Goal: Transaction & Acquisition: Subscribe to service/newsletter

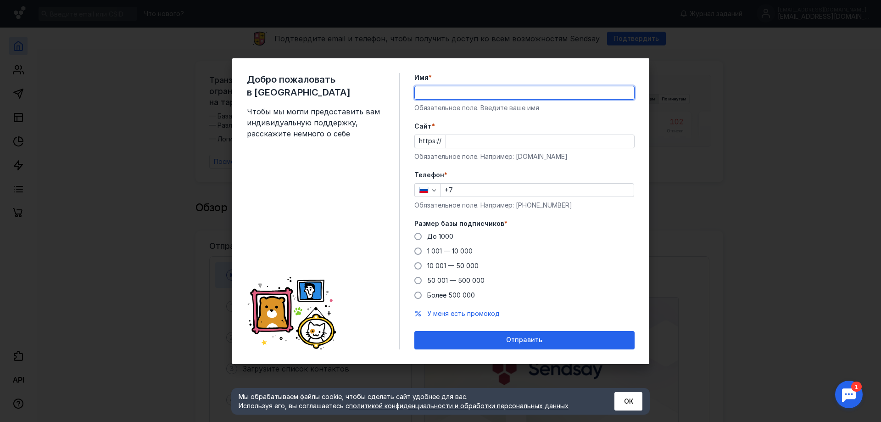
type input "g"
type input "[PERSON_NAME]"
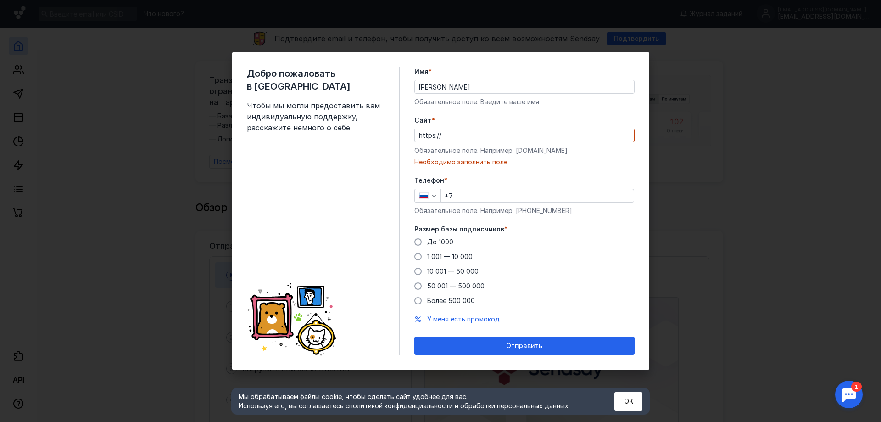
drag, startPoint x: 310, startPoint y: 176, endPoint x: 346, endPoint y: 174, distance: 35.8
click at [312, 176] on div "Добро пожаловать в Sendsay Чтобы мы могли предоставить вам индивидуальную подде…" at bounding box center [323, 211] width 153 height 288
click at [467, 136] on input "Cайт *" at bounding box center [540, 135] width 188 height 13
paste input "[DOMAIN_NAME]"
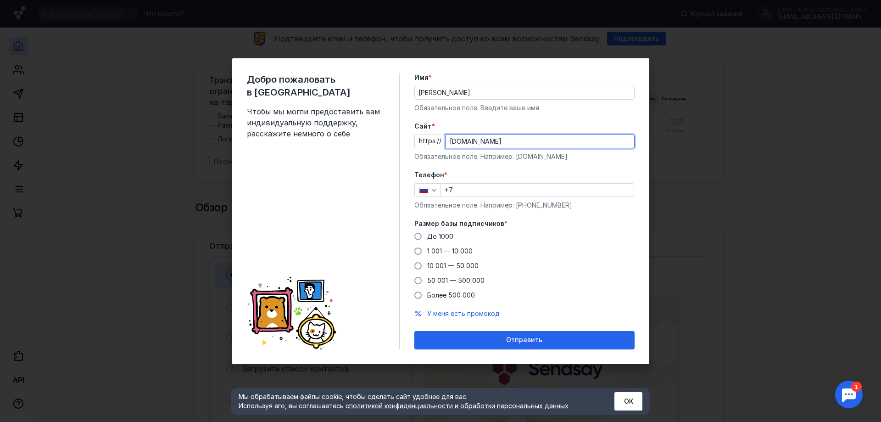
type input "[DOMAIN_NAME]"
click at [475, 188] on input "+7" at bounding box center [537, 190] width 193 height 13
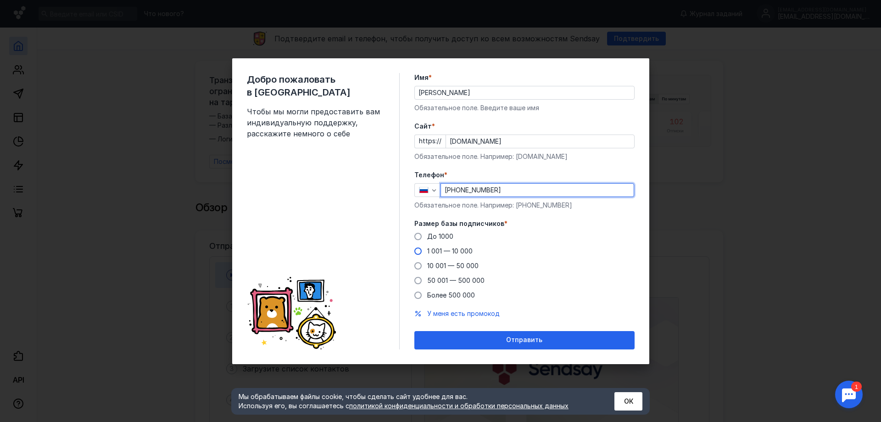
type input "[PHONE_NUMBER]"
click at [425, 248] on label "1 001 — 10 000" at bounding box center [443, 250] width 58 height 9
click at [0, 0] on input "1 001 — 10 000" at bounding box center [0, 0] width 0 height 0
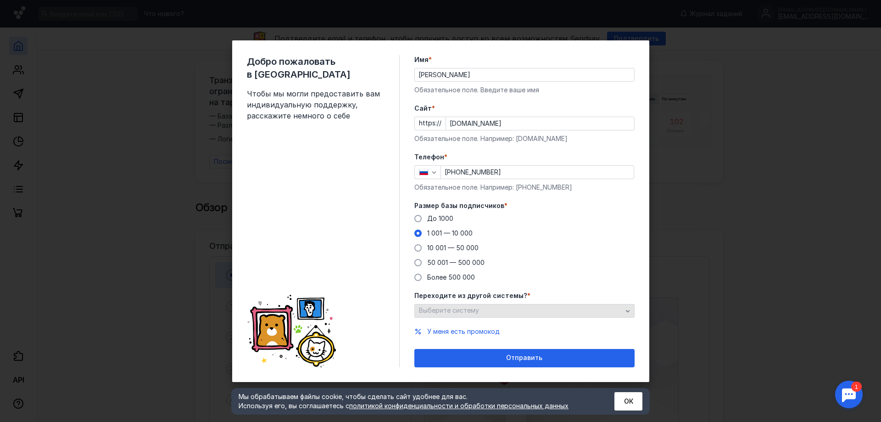
click at [487, 310] on div "Выберите систему" at bounding box center [521, 311] width 208 height 8
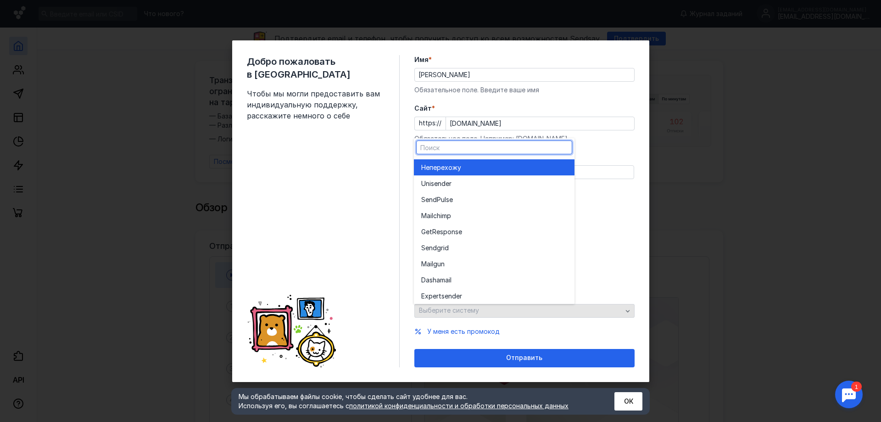
click at [497, 309] on div "Выберите систему" at bounding box center [524, 311] width 220 height 14
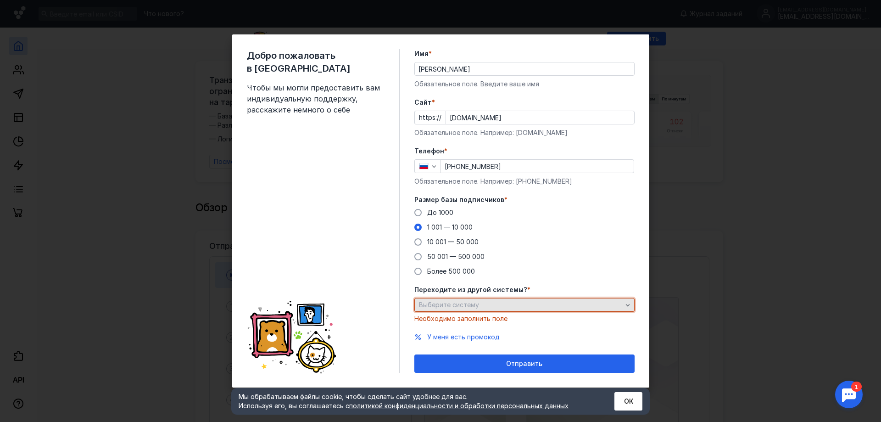
click at [497, 309] on div "Выберите систему" at bounding box center [524, 305] width 220 height 14
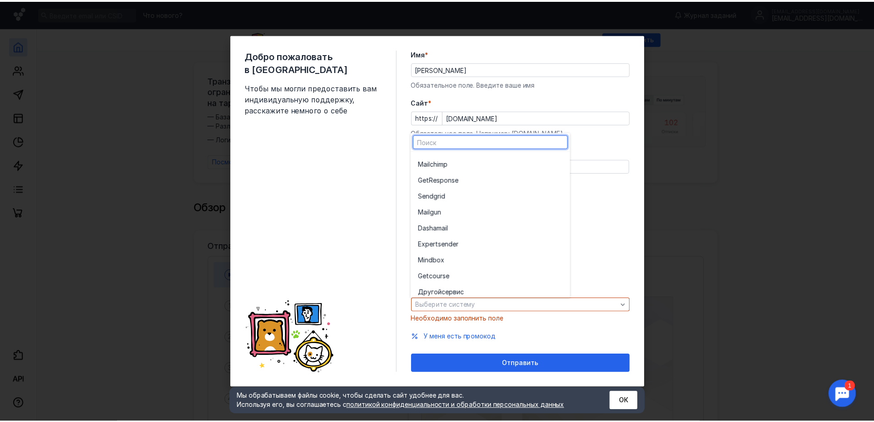
scroll to position [50, 0]
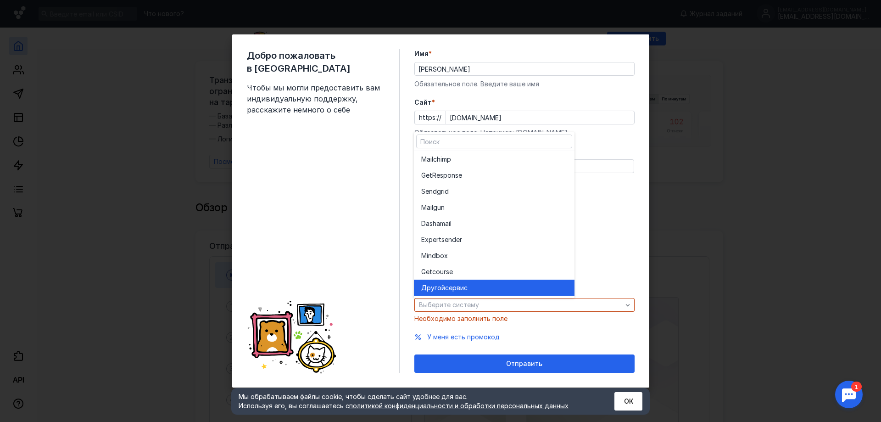
click at [488, 283] on div "Другой сервис" at bounding box center [494, 287] width 146 height 9
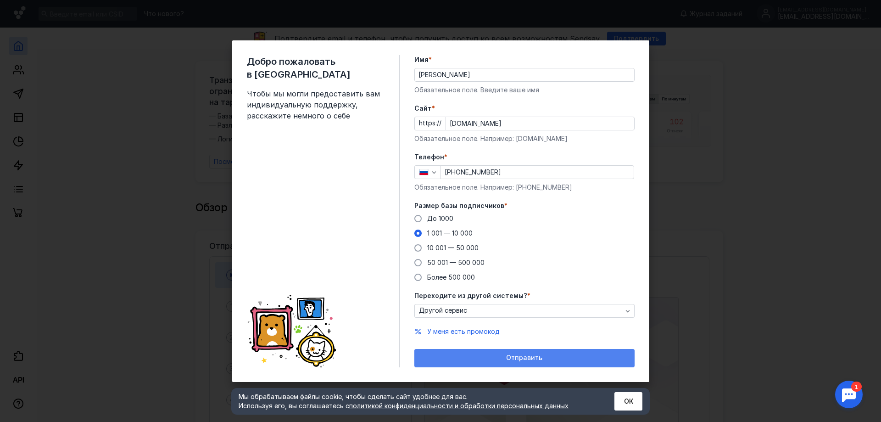
click at [533, 355] on span "Отправить" at bounding box center [524, 358] width 36 height 8
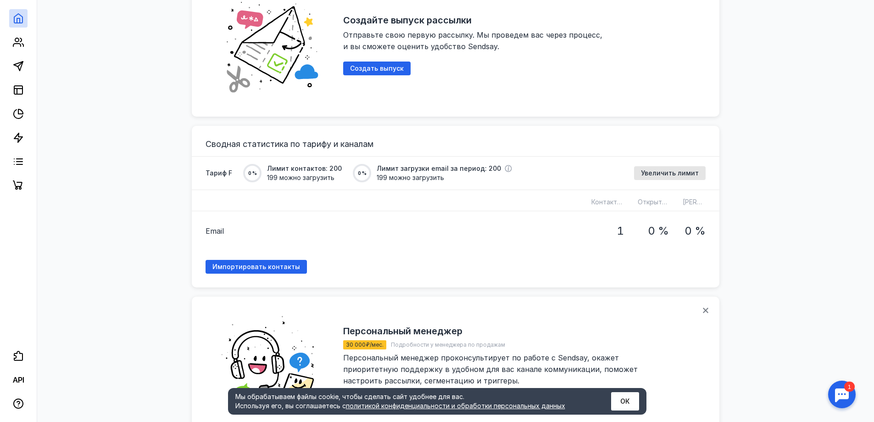
scroll to position [597, 0]
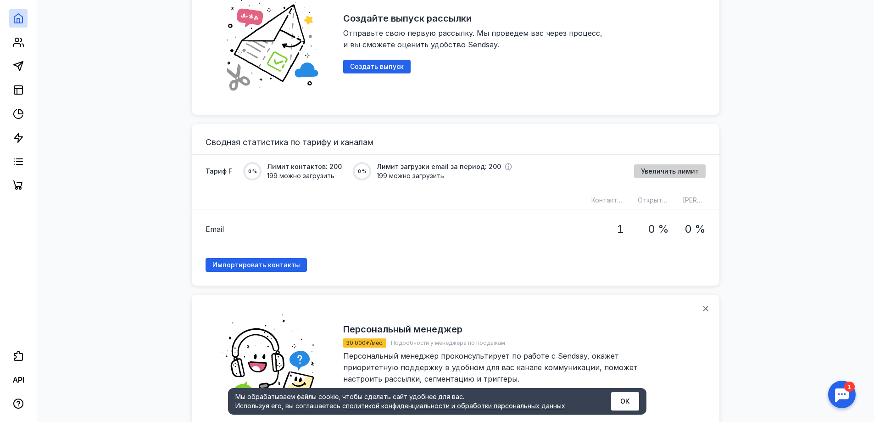
click at [650, 168] on span "Увеличить лимит" at bounding box center [670, 172] width 58 height 8
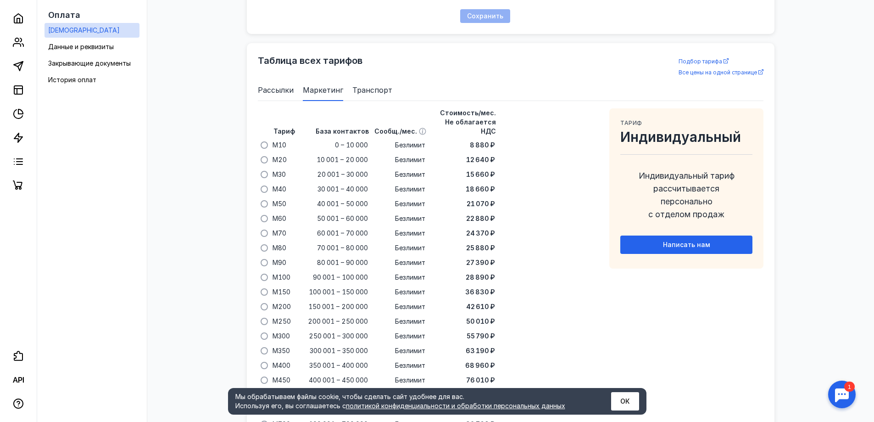
scroll to position [548, 0]
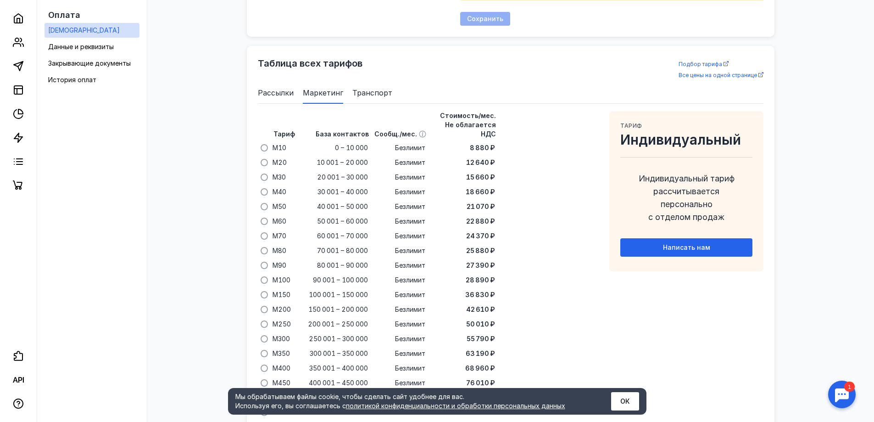
click at [274, 95] on span "Рассылки" at bounding box center [276, 92] width 36 height 11
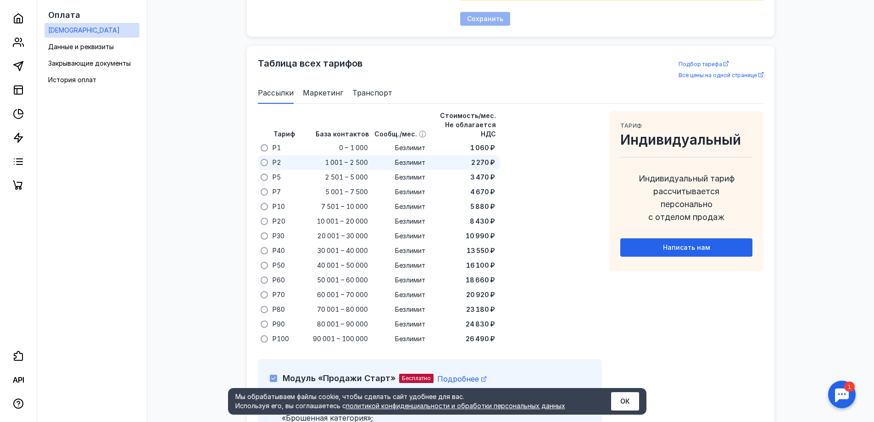
click at [270, 155] on div "P2" at bounding box center [284, 162] width 28 height 15
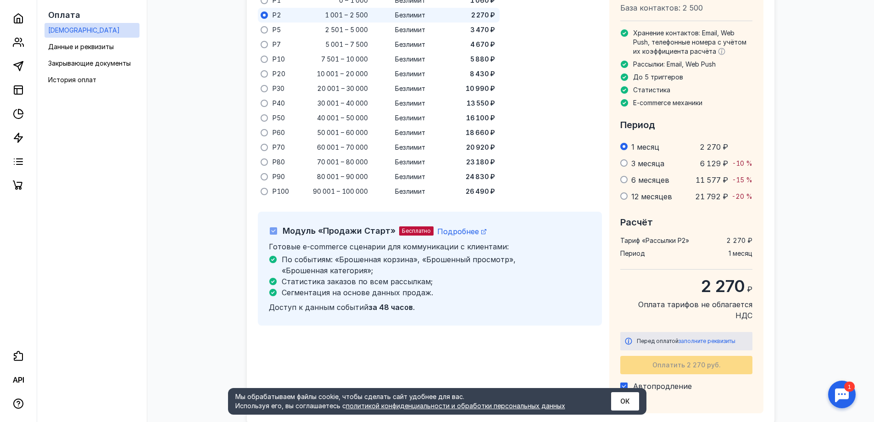
scroll to position [730, 0]
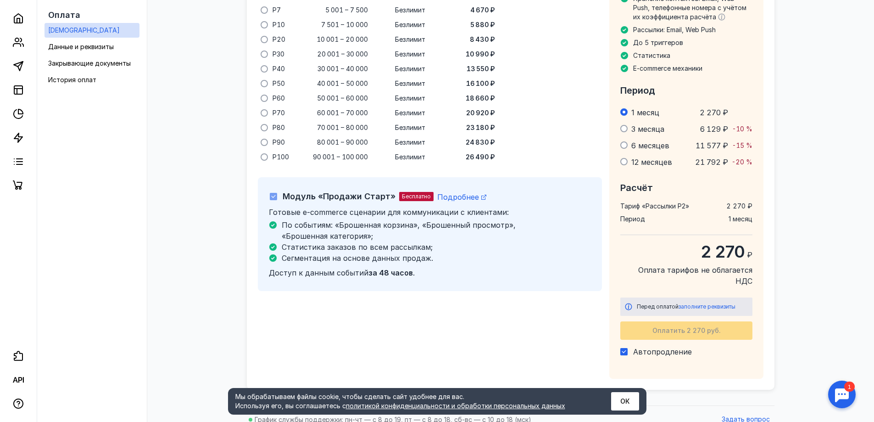
click at [275, 193] on icon at bounding box center [273, 196] width 6 height 6
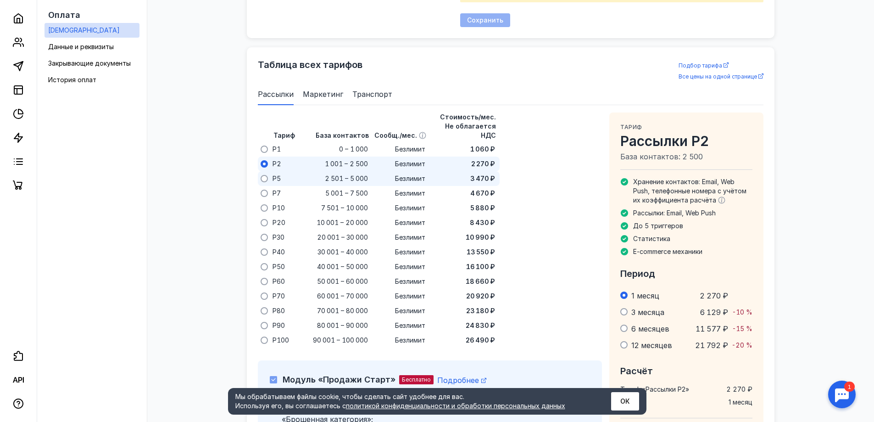
scroll to position [546, 0]
click at [266, 146] on span at bounding box center [264, 149] width 7 height 7
click at [0, 0] on input "radio" at bounding box center [0, 0] width 0 height 0
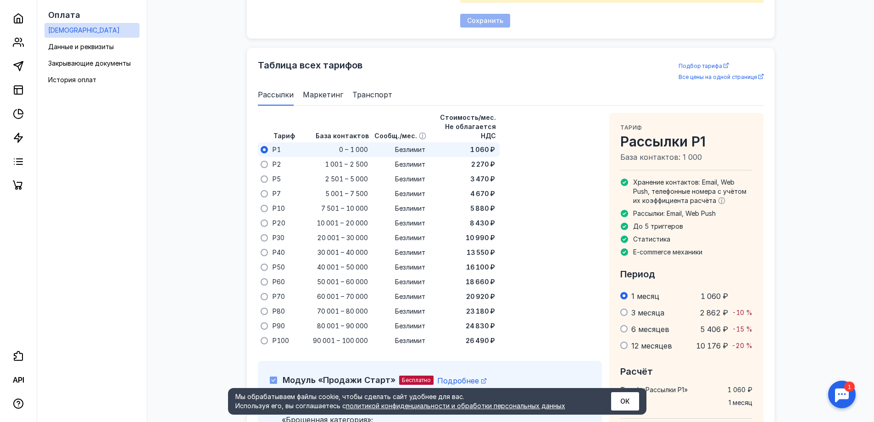
click at [310, 93] on span "Маркетинг" at bounding box center [323, 94] width 40 height 11
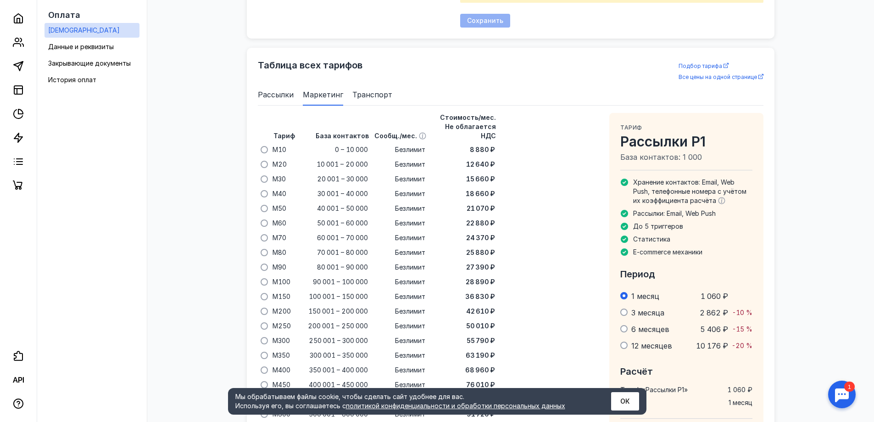
click at [374, 90] on span "Транспорт" at bounding box center [373, 94] width 40 height 11
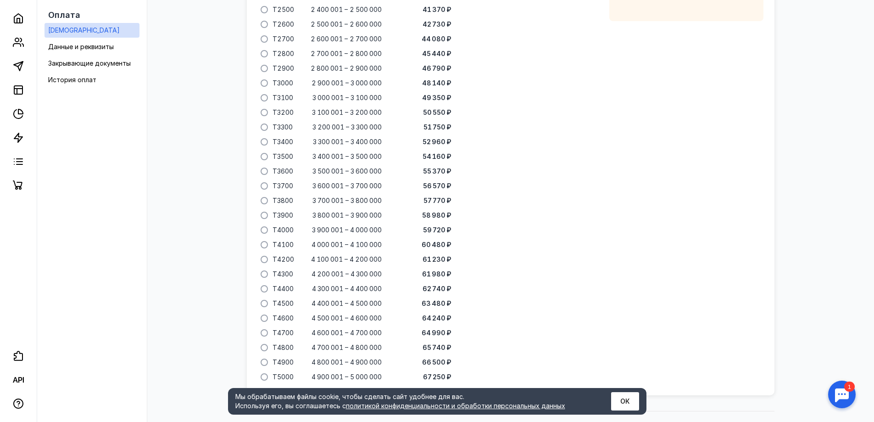
scroll to position [1095, 0]
